Goal: Information Seeking & Learning: Find specific fact

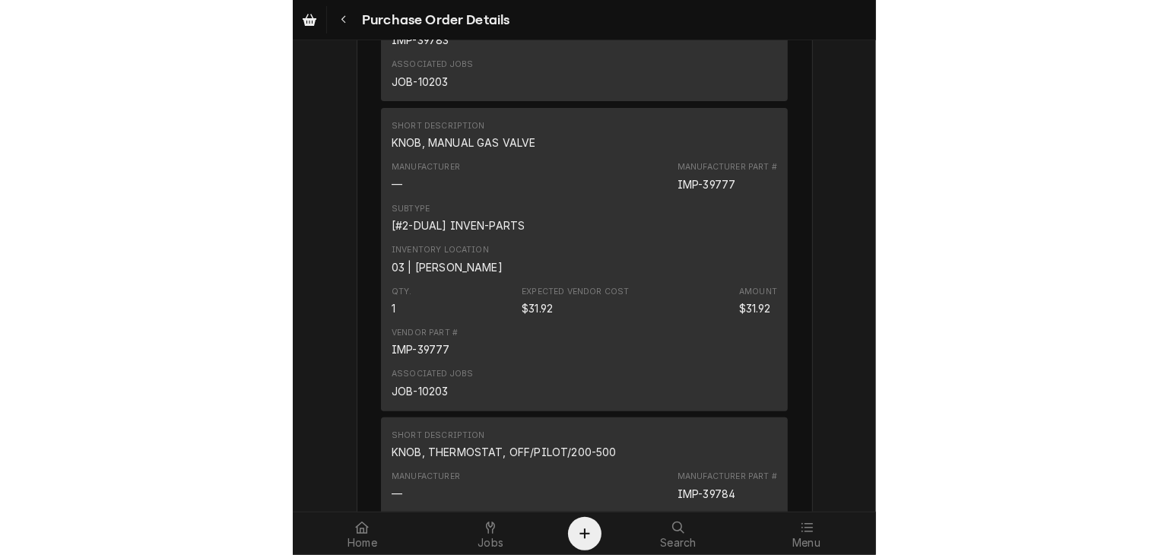
scroll to position [5368, 0]
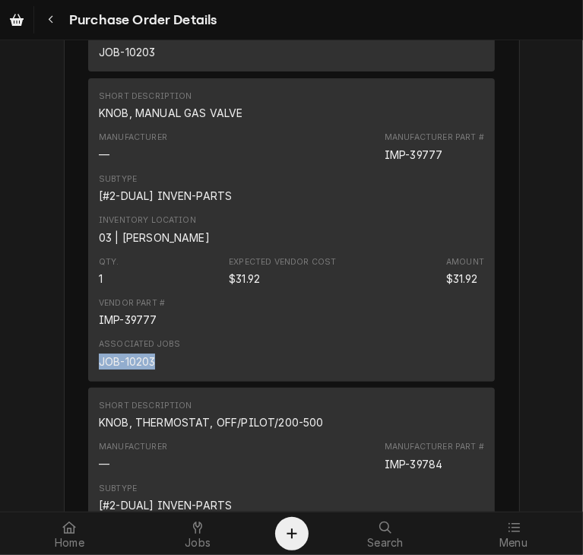
drag, startPoint x: 155, startPoint y: 409, endPoint x: 94, endPoint y: 420, distance: 62.5
click at [99, 374] on div "Associated Jobs JOB-10203" at bounding box center [292, 353] width 386 height 41
copy div "JOB-10203"
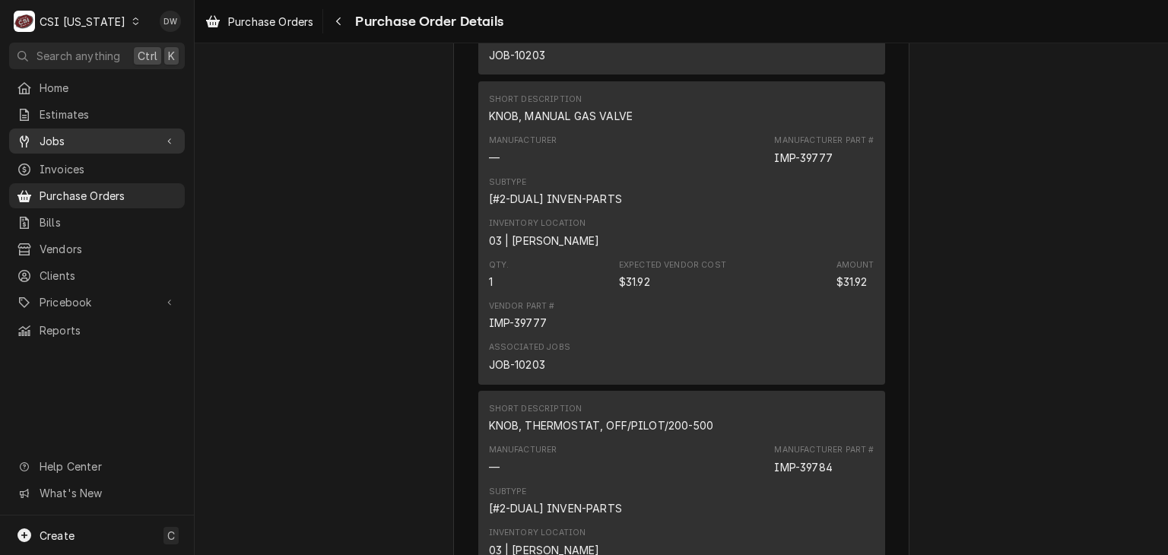
click at [58, 138] on span "Jobs" at bounding box center [97, 141] width 115 height 16
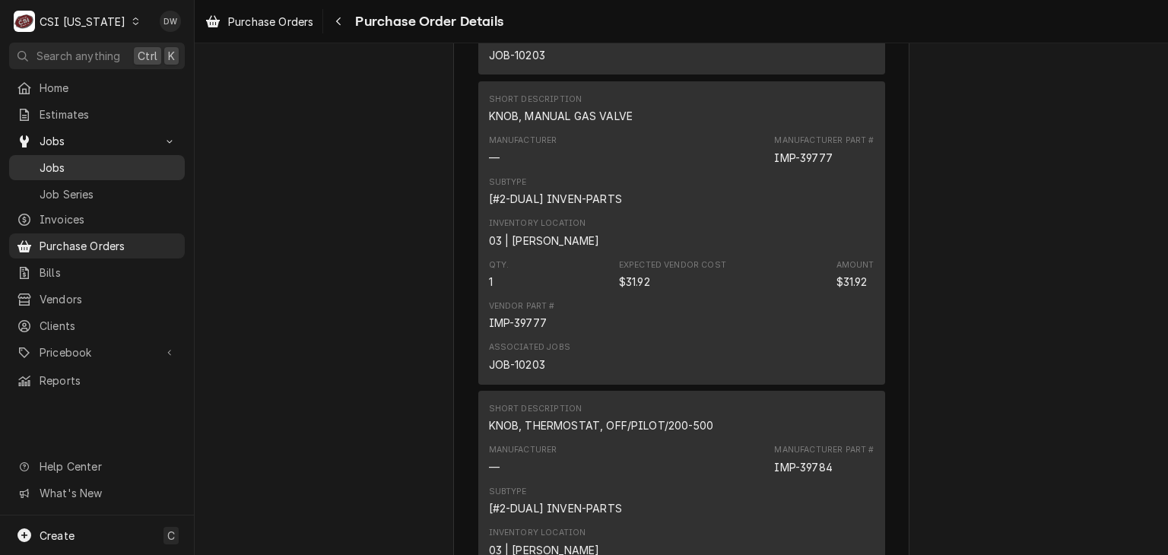
click at [60, 165] on span "Jobs" at bounding box center [109, 168] width 138 height 16
drag, startPoint x: 628, startPoint y: 163, endPoint x: 466, endPoint y: 165, distance: 162.0
click at [466, 165] on div "Vendor PARTSTOWN PARTS TOWN 1200 N Greenbriar Dr Addison, IL 60101 Bill To CSI …" at bounding box center [681, 76] width 456 height 10725
copy div "KNOB, MANUAL GAS VALVE"
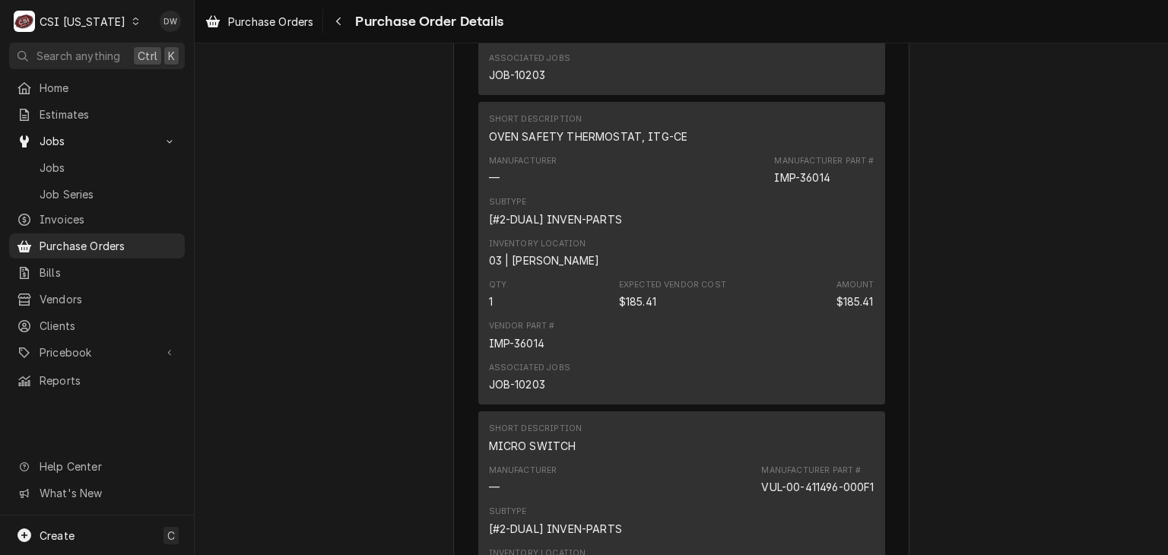
scroll to position [5981, 0]
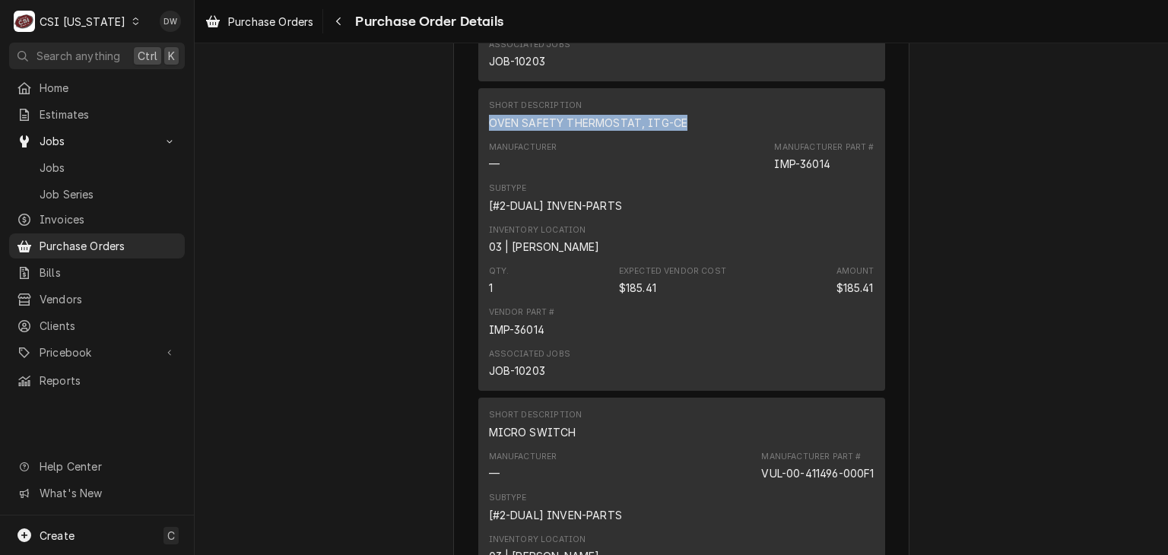
drag, startPoint x: 680, startPoint y: 169, endPoint x: 478, endPoint y: 171, distance: 202.3
click at [478, 171] on div "Short Description OVEN SAFETY THERMOSTAT, ITG-CE Manufacturer — Manufacturer Pa…" at bounding box center [681, 239] width 407 height 303
copy div "OVEN SAFETY THERMOSTAT, ITG-CE"
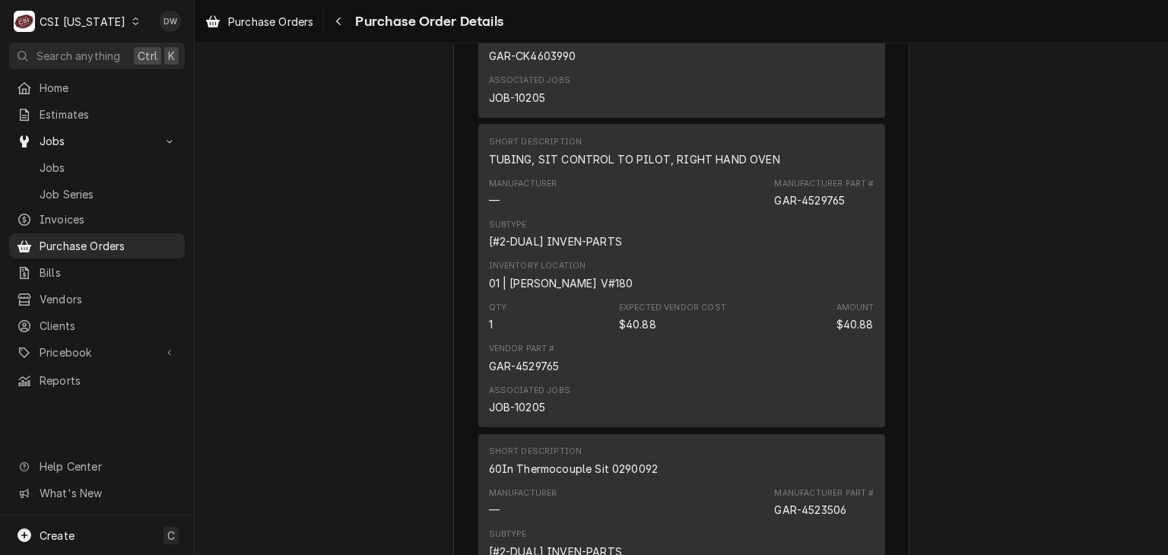
scroll to position [7210, 0]
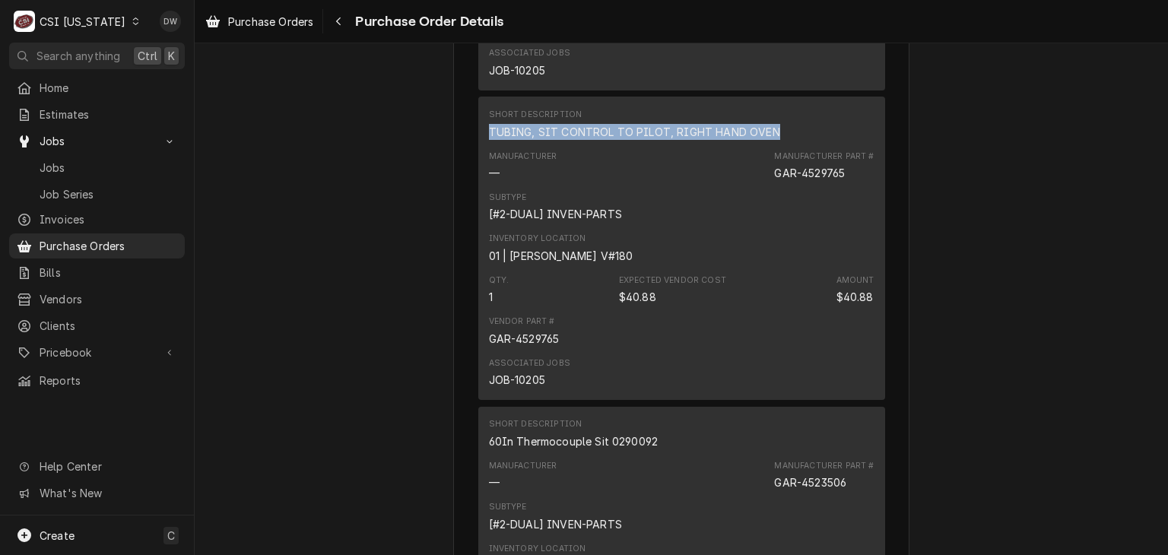
drag, startPoint x: 775, startPoint y: 180, endPoint x: 478, endPoint y: 180, distance: 297.3
click at [478, 180] on div "Short Description TUBING, SIT CONTROL TO PILOT, RIGHT HAND OVEN Manufacturer — …" at bounding box center [681, 248] width 407 height 303
copy div "TUBING, SIT CONTROL TO PILOT, RIGHT HAND OVEN"
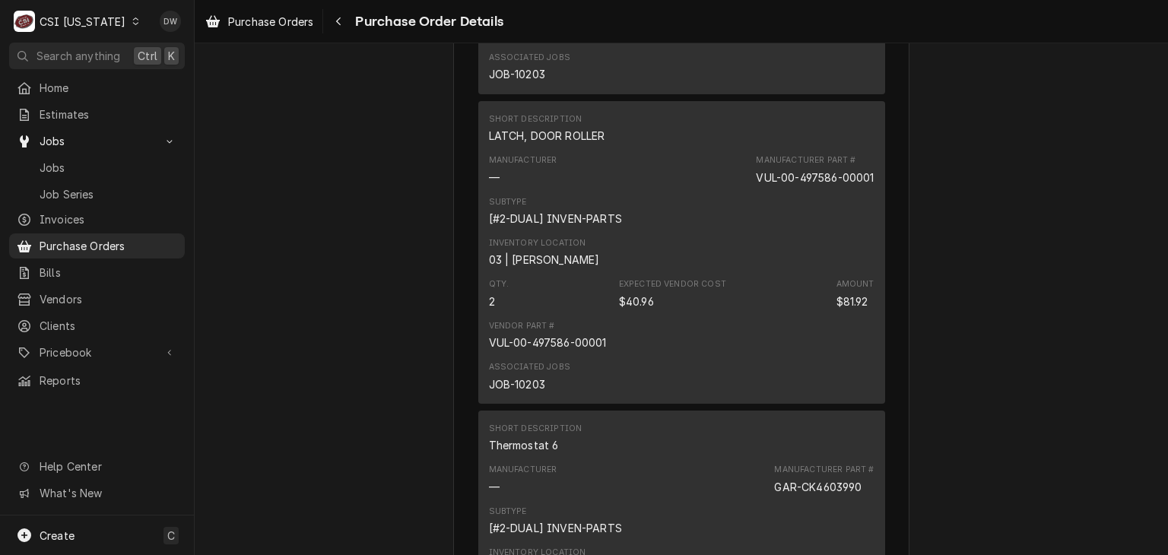
scroll to position [6600, 0]
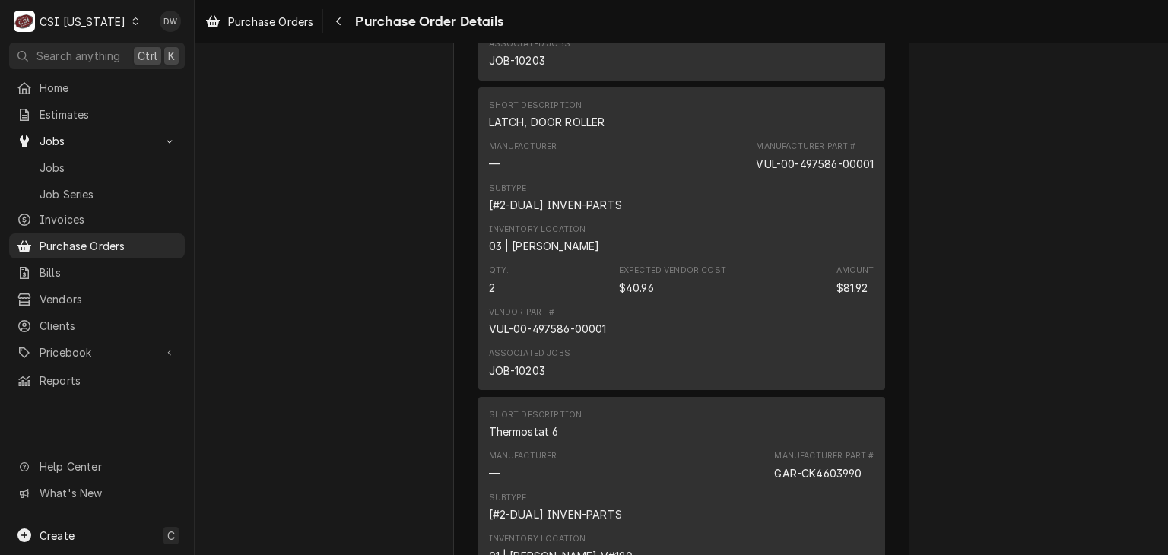
drag, startPoint x: 599, startPoint y: 174, endPoint x: 469, endPoint y: 173, distance: 130.0
copy div "LATCH, DOOR ROLLER"
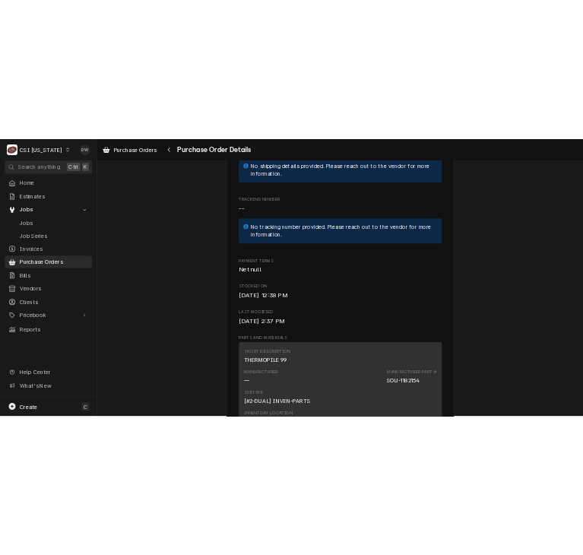
scroll to position [352, 0]
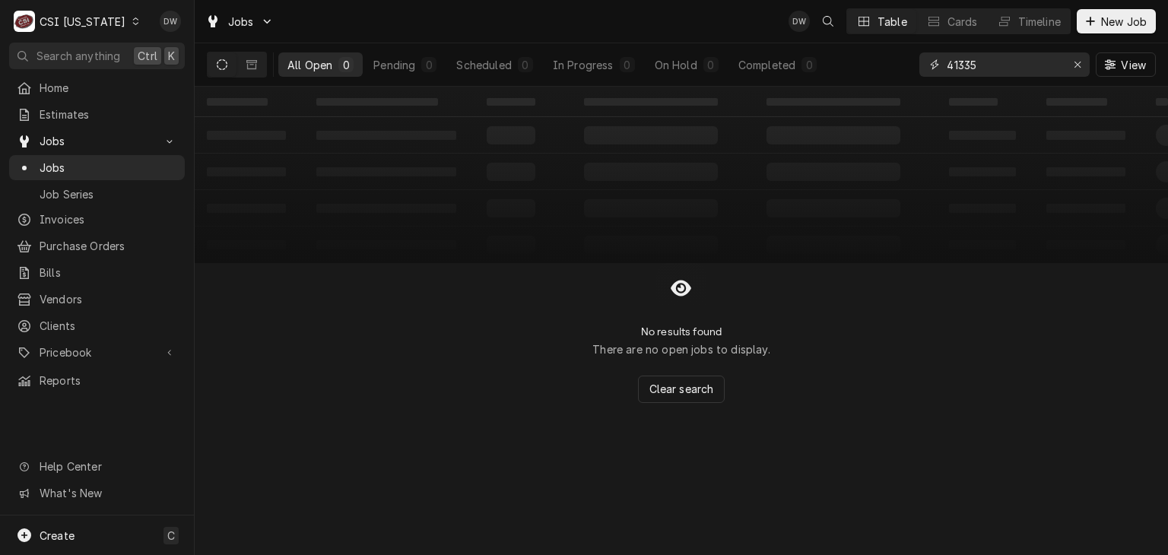
drag, startPoint x: 992, startPoint y: 65, endPoint x: 906, endPoint y: 80, distance: 87.3
click at [906, 80] on div "All Open 0 Pending 0 Scheduled 0 In Progress 0 On Hold 0 Completed 0 41335 View" at bounding box center [681, 64] width 949 height 43
paste input "JOB-10203"
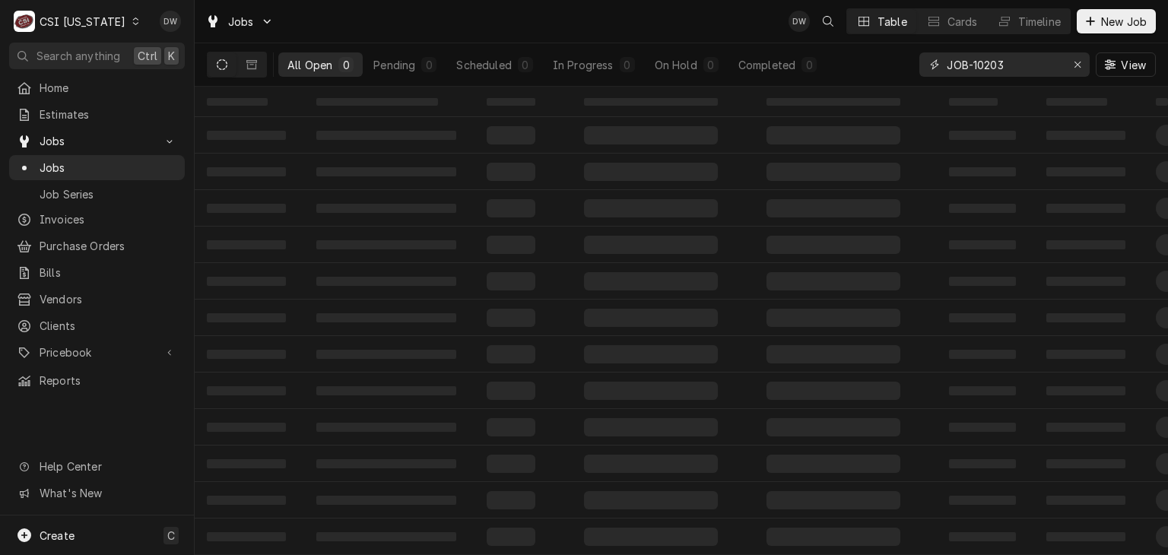
type input "JOB-10203"
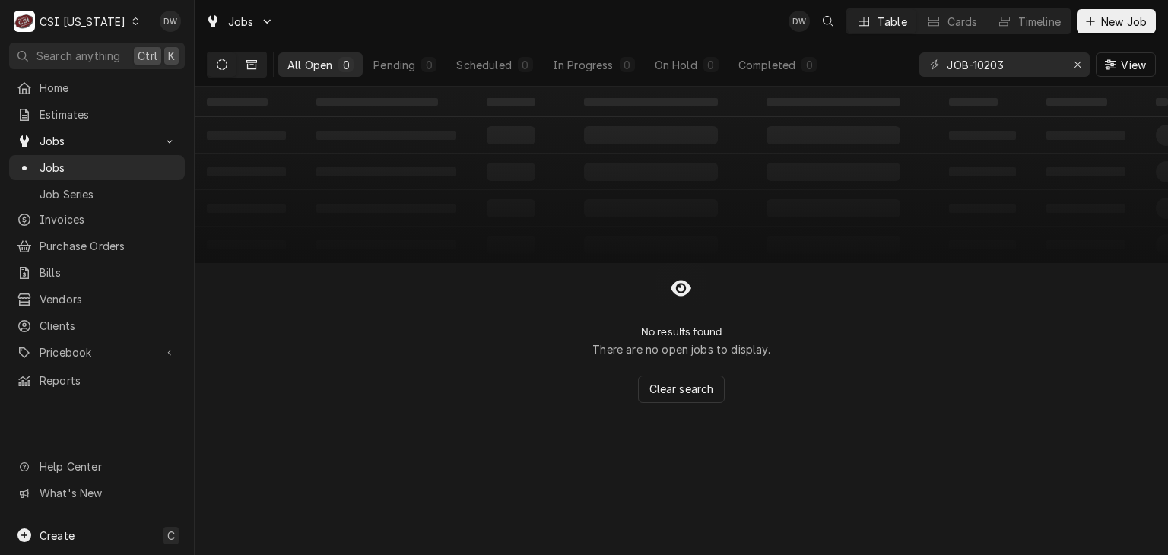
click at [253, 57] on button "Dynamic Content Wrapper" at bounding box center [251, 64] width 29 height 24
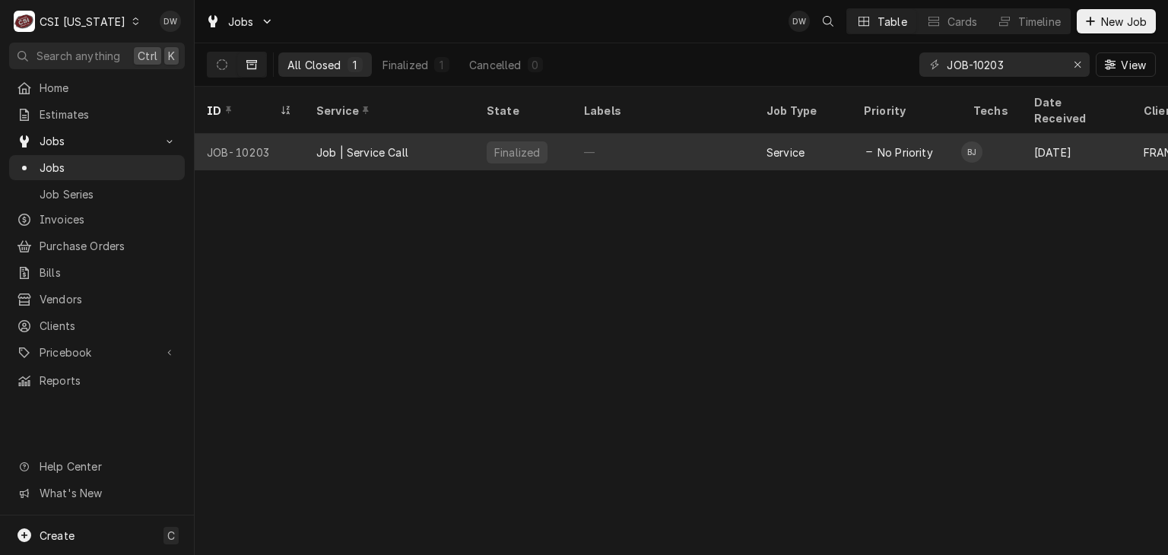
click at [411, 134] on div "Job | Service Call" at bounding box center [389, 152] width 170 height 36
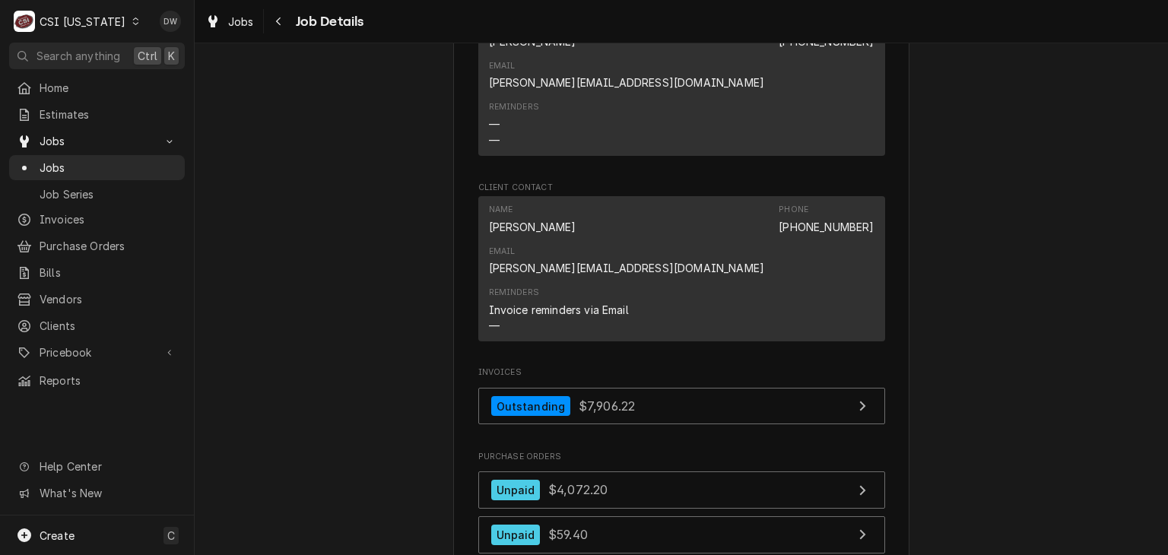
scroll to position [1295, 0]
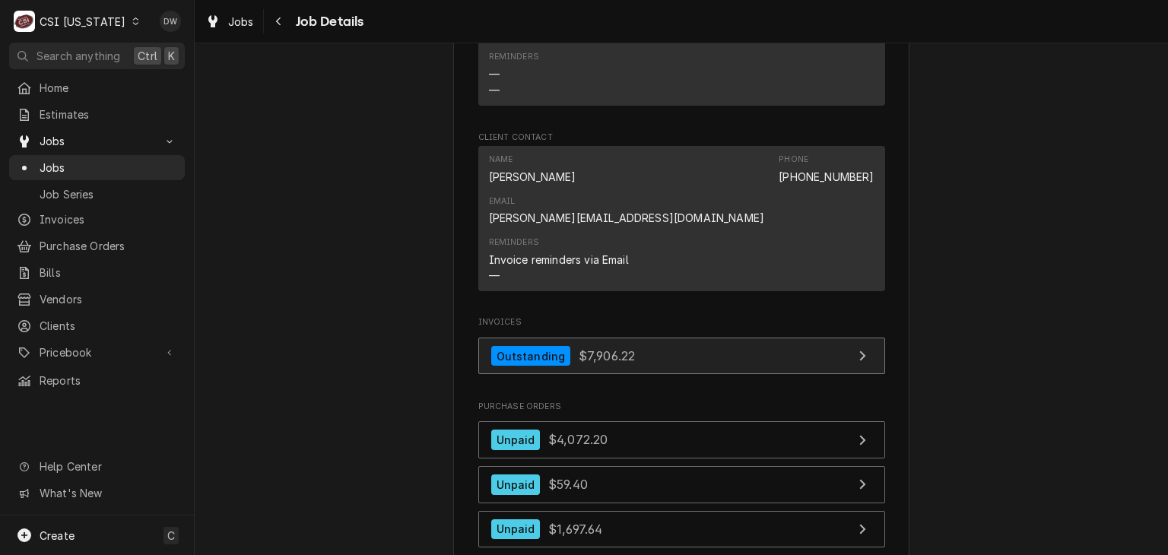
click at [537, 346] on div "Outstanding" at bounding box center [531, 356] width 80 height 21
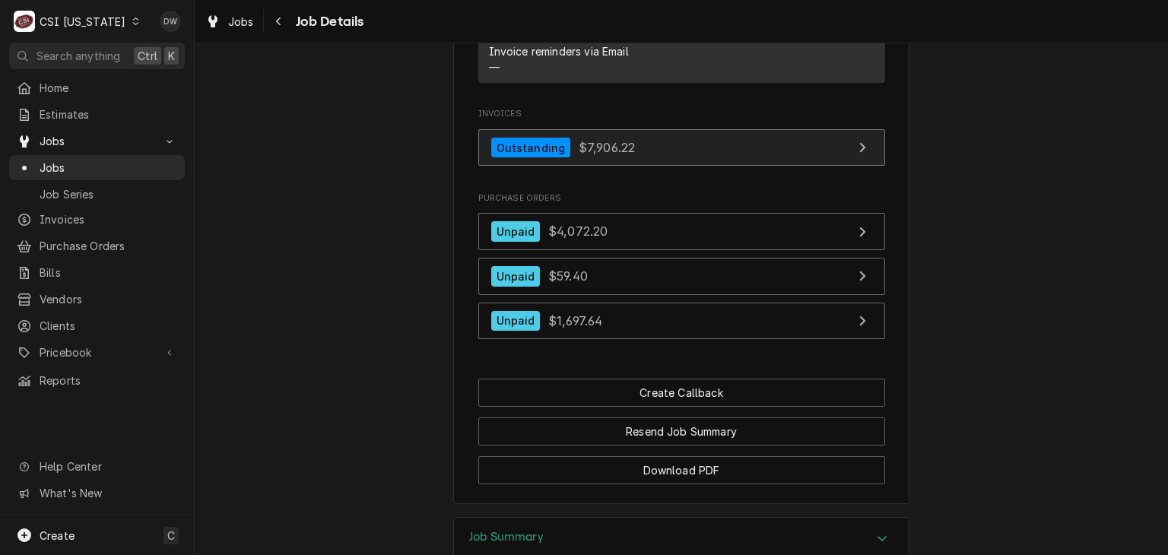
scroll to position [1509, 0]
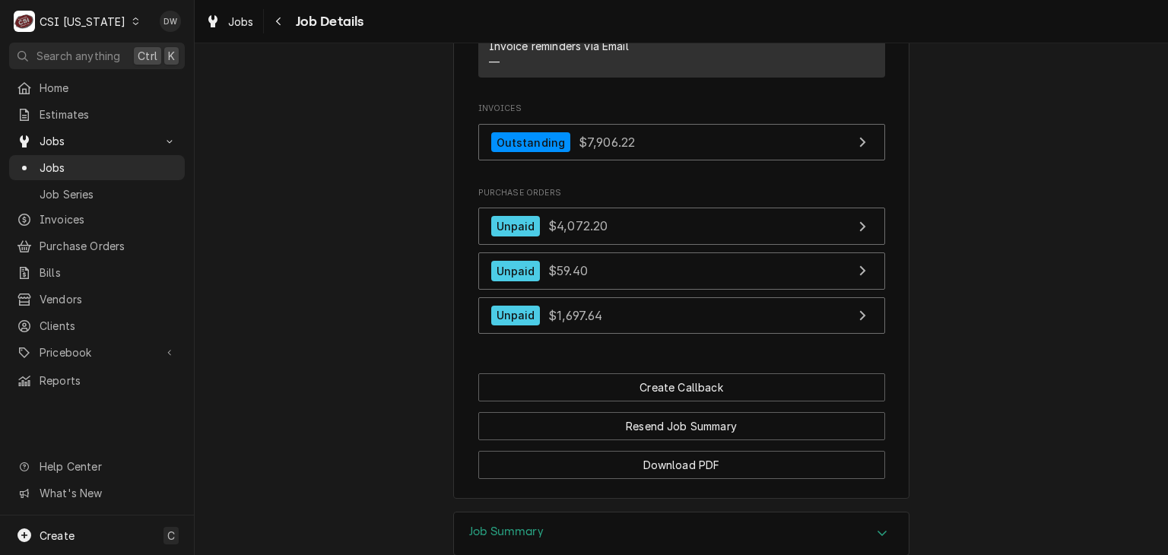
click at [880, 527] on icon "Accordion Header" at bounding box center [882, 533] width 11 height 12
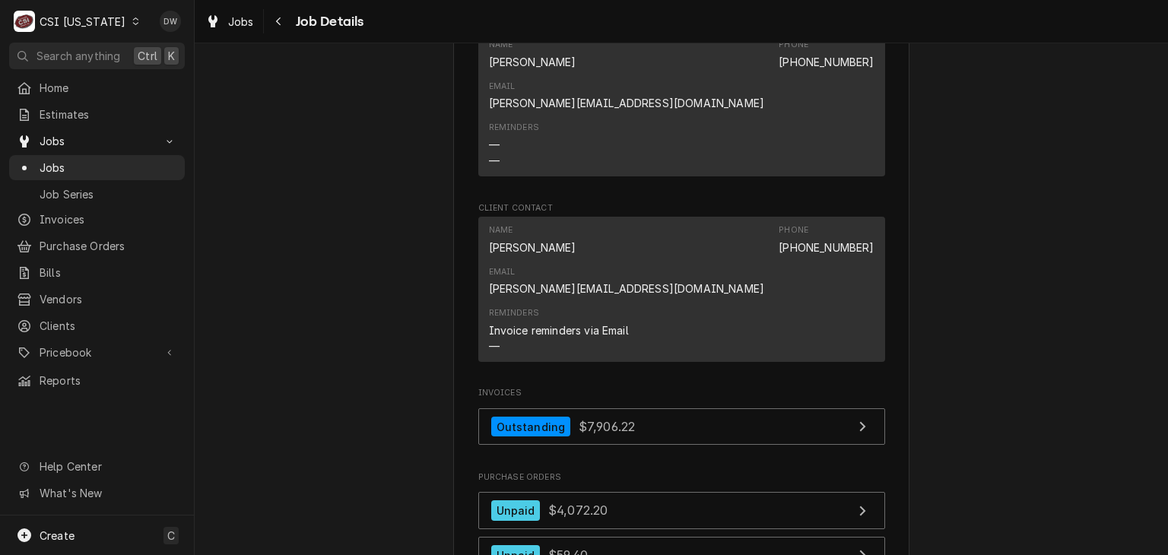
scroll to position [6152, 0]
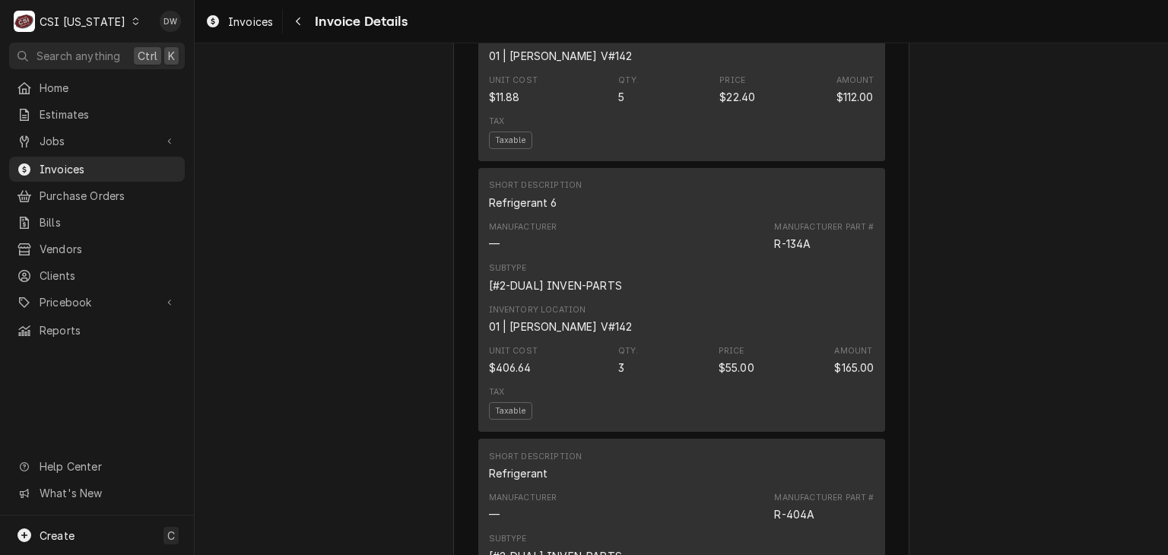
scroll to position [4645, 0]
